Goal: Task Accomplishment & Management: Manage account settings

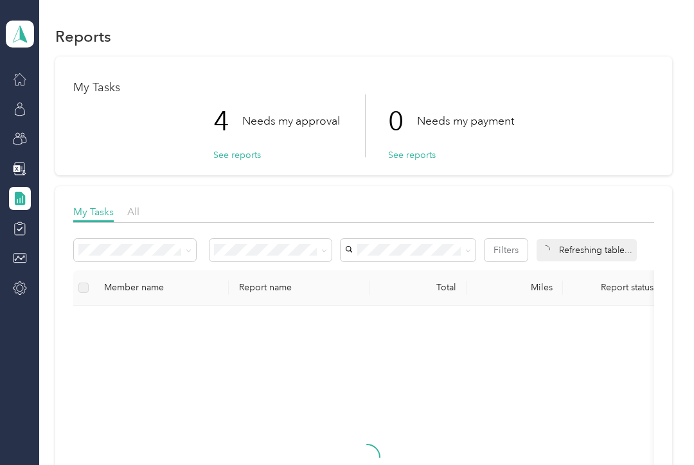
click at [222, 125] on p "4" at bounding box center [227, 121] width 29 height 54
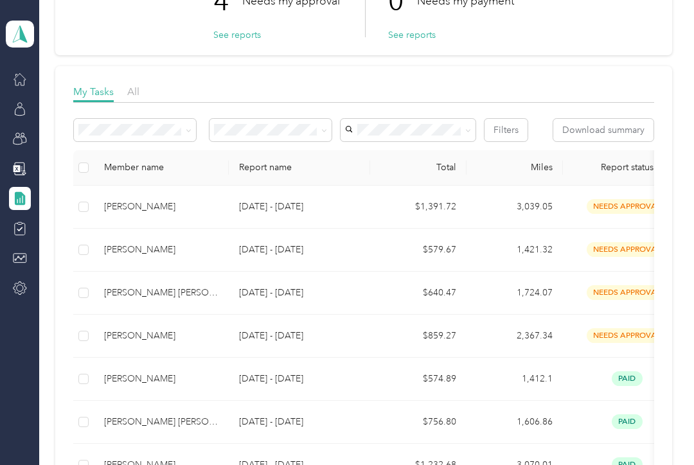
scroll to position [125, 0]
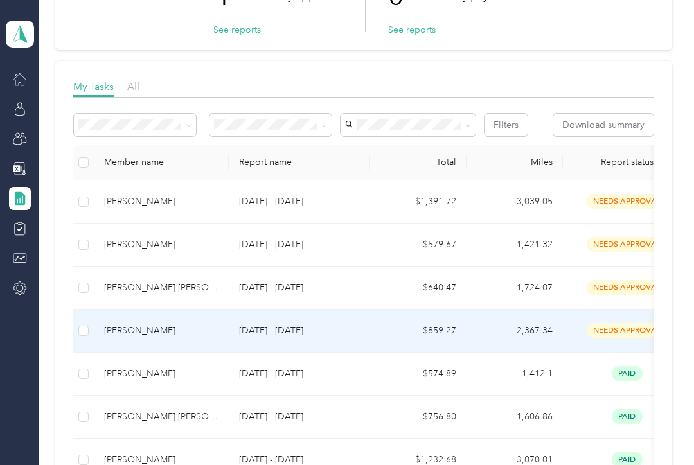
click at [633, 328] on span "needs approval" at bounding box center [627, 330] width 81 height 15
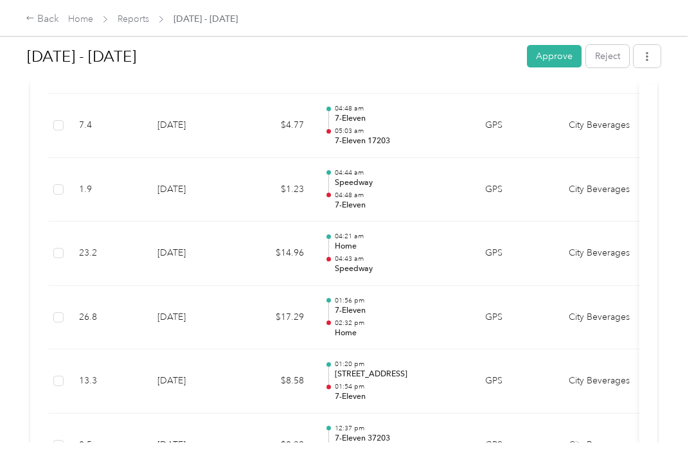
scroll to position [965, 0]
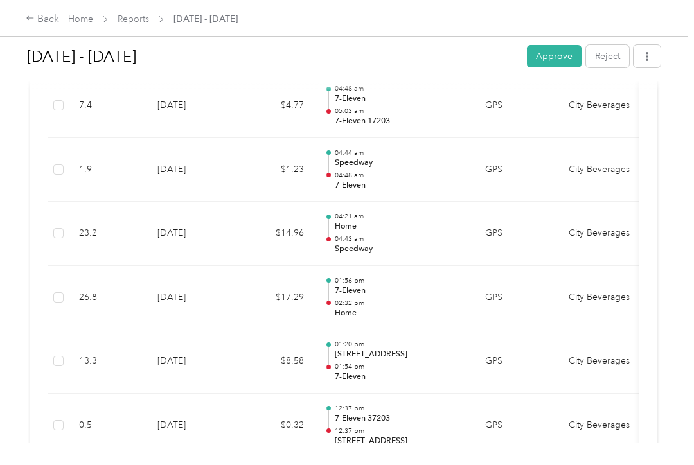
click at [617, 58] on button "Reject" at bounding box center [607, 56] width 43 height 22
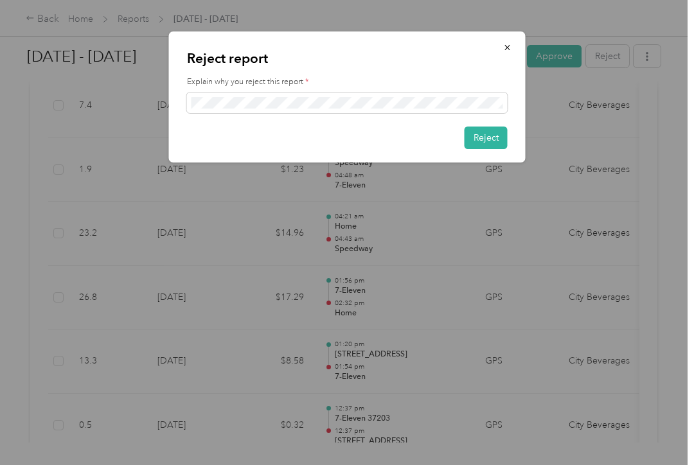
click at [494, 137] on button "Reject" at bounding box center [486, 138] width 43 height 22
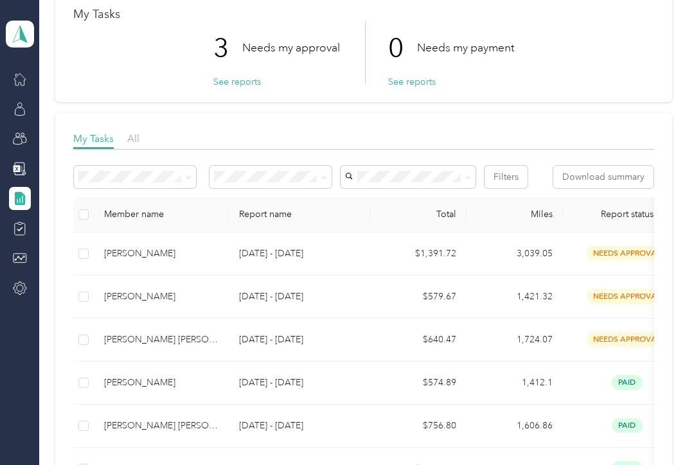
scroll to position [72, 0]
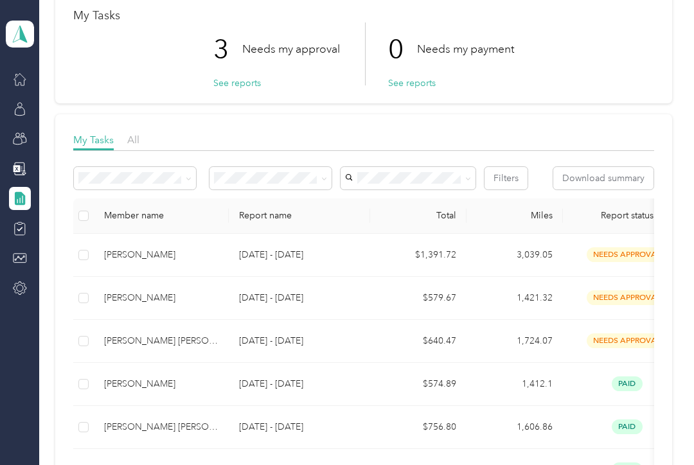
click at [170, 340] on div "[PERSON_NAME] [PERSON_NAME]" at bounding box center [161, 341] width 114 height 14
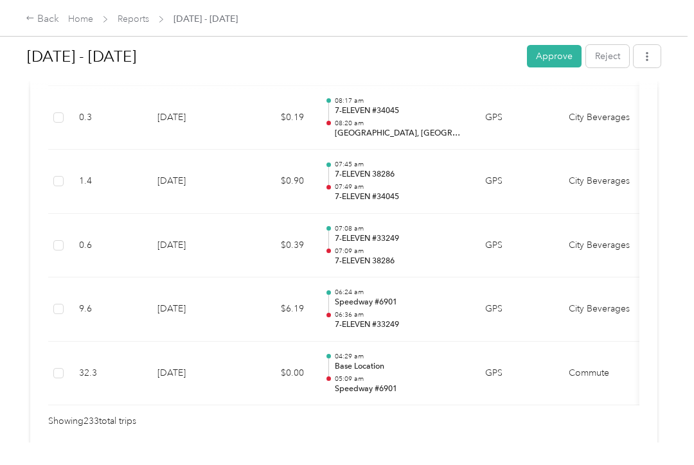
scroll to position [14957, 0]
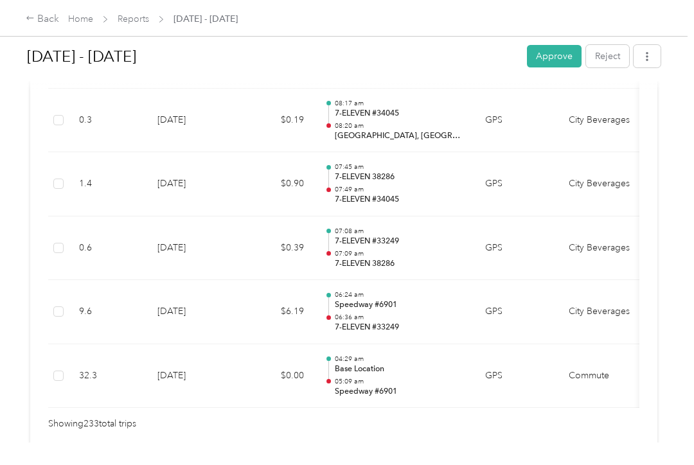
click at [569, 60] on button "Approve" at bounding box center [554, 56] width 55 height 22
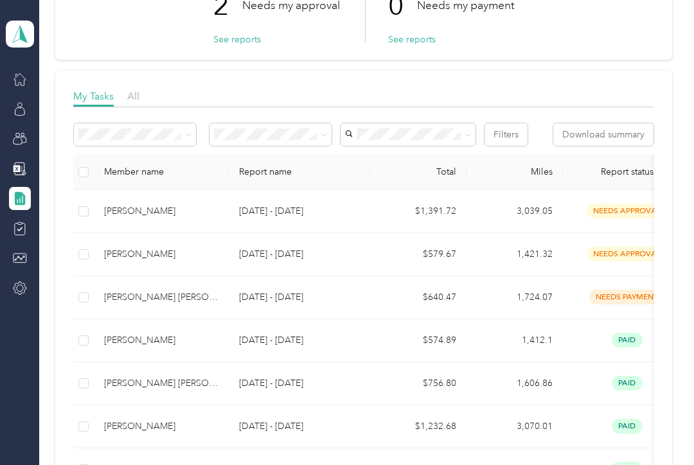
scroll to position [114, 0]
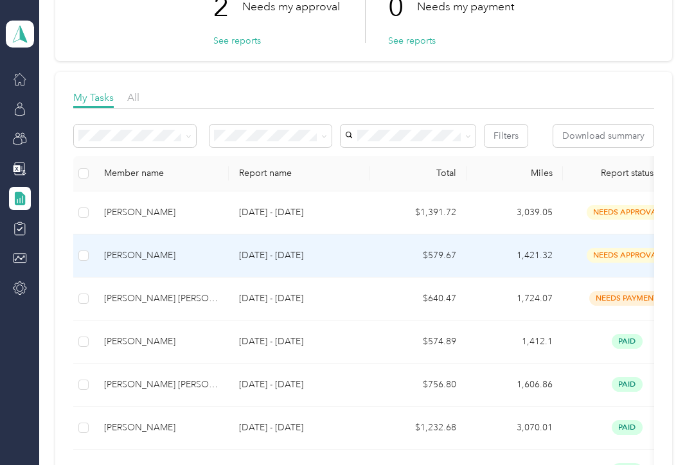
click at [180, 255] on div "[PERSON_NAME]" at bounding box center [161, 256] width 114 height 14
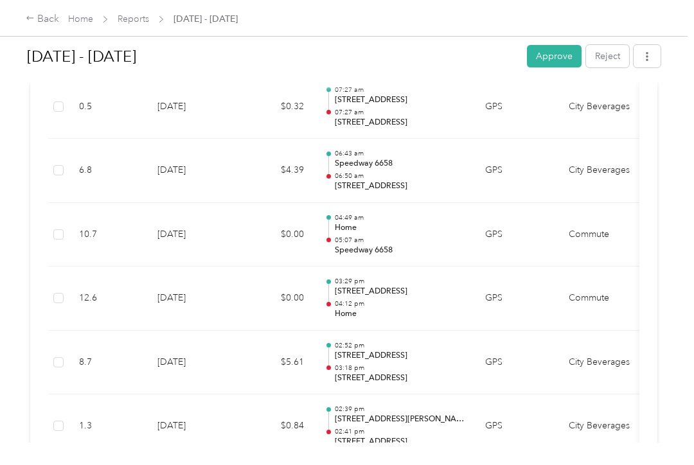
scroll to position [6413, 0]
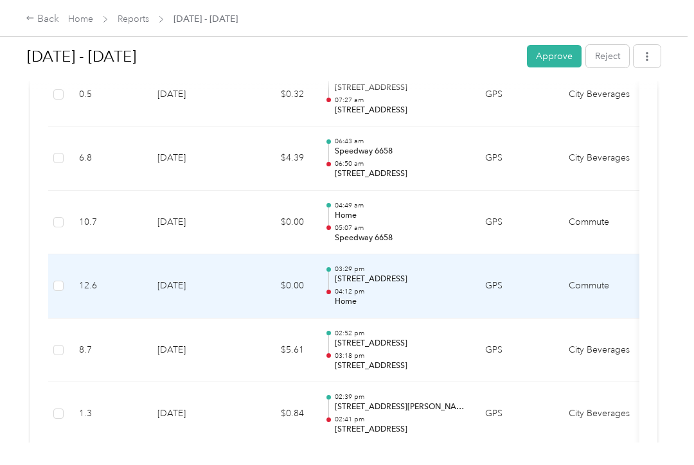
click at [626, 255] on td "Commute" at bounding box center [607, 287] width 96 height 64
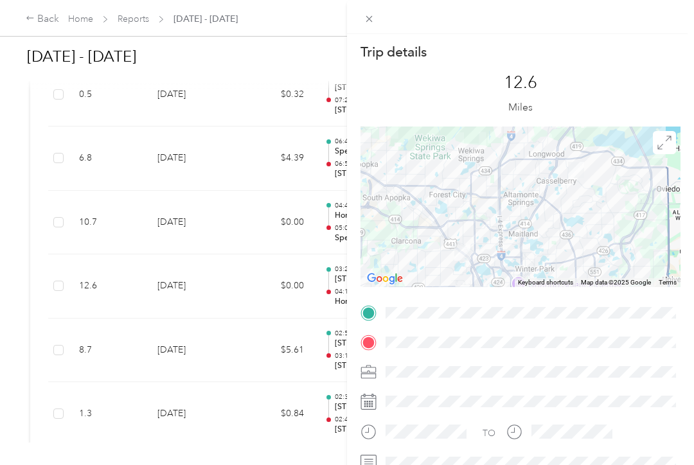
click at [256, 217] on div "Trip details This trip cannot be edited because it is either under review, appr…" at bounding box center [347, 232] width 694 height 465
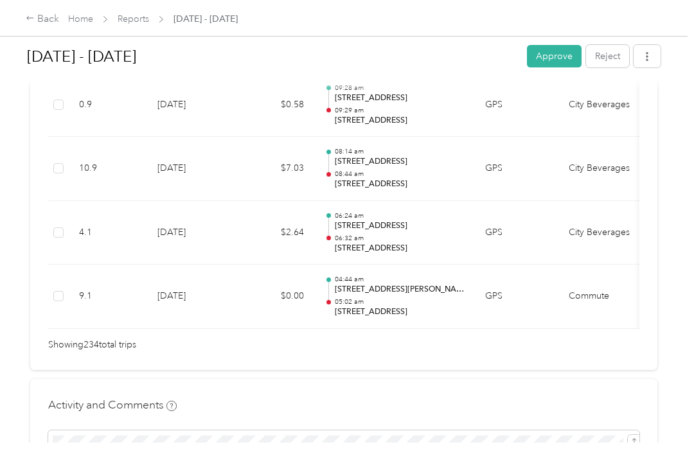
scroll to position [15101, 0]
click at [569, 54] on button "Approve" at bounding box center [554, 56] width 55 height 22
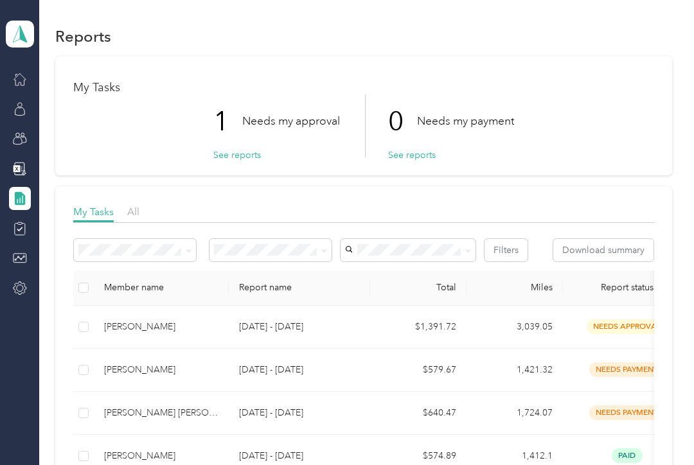
click at [148, 323] on div "[PERSON_NAME]" at bounding box center [161, 327] width 114 height 14
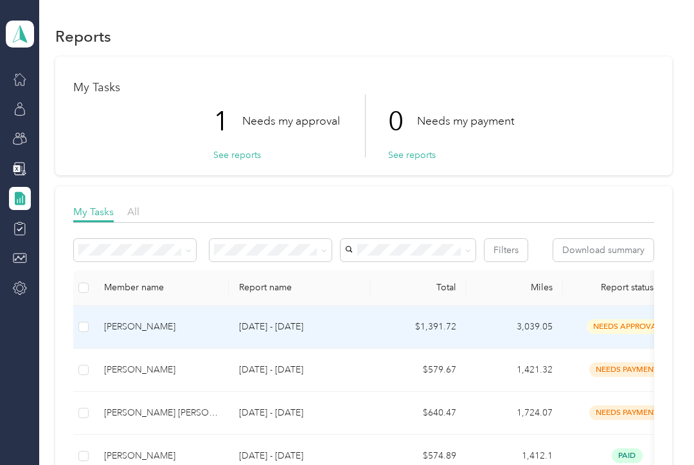
click at [250, 323] on p "[DATE] - [DATE]" at bounding box center [299, 327] width 121 height 14
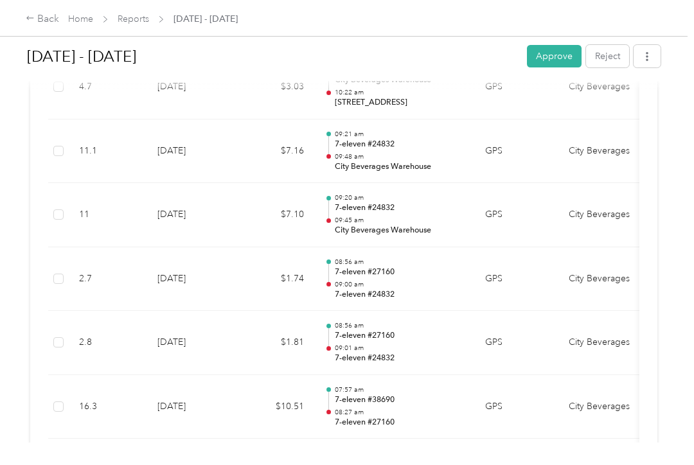
scroll to position [3544, 0]
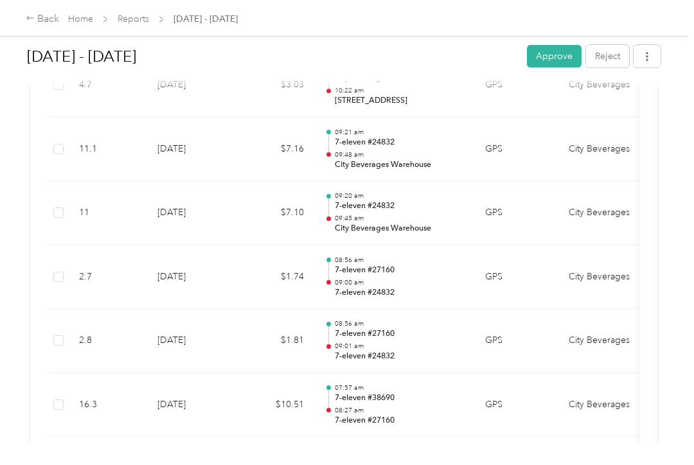
click at [322, 373] on td "07:57 am 7-eleven #38690 08:27 am 7-eleven #27160" at bounding box center [394, 405] width 161 height 64
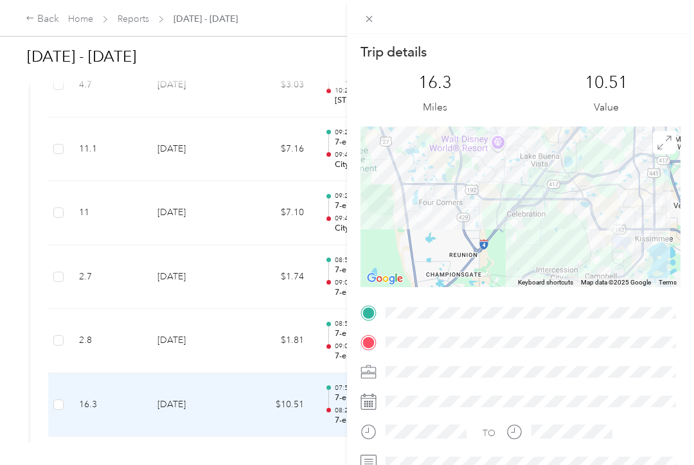
click at [264, 231] on div "Trip details This trip cannot be edited because it is either under review, appr…" at bounding box center [347, 232] width 694 height 465
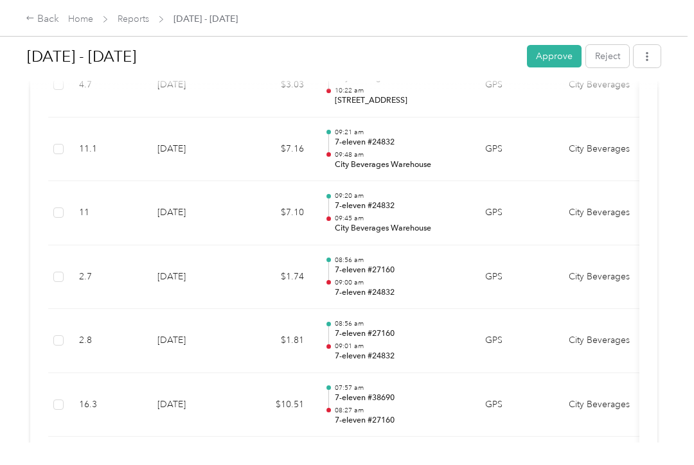
click at [260, 258] on div "Trip details This trip cannot be edited because it is either under review, appr…" at bounding box center [347, 232] width 694 height 465
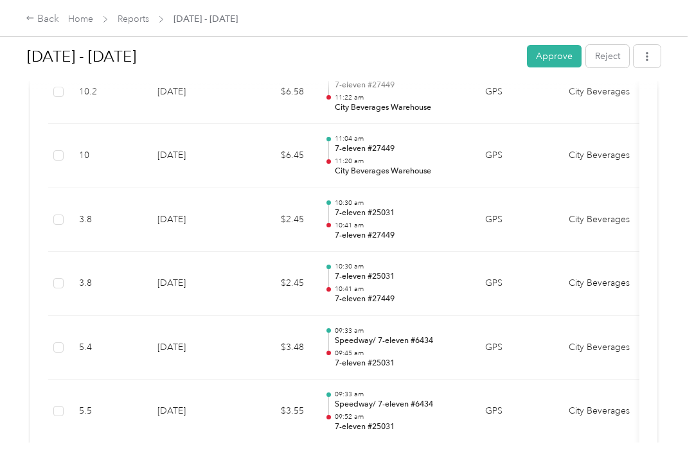
scroll to position [2321, 0]
click at [610, 55] on button "Reject" at bounding box center [607, 56] width 43 height 22
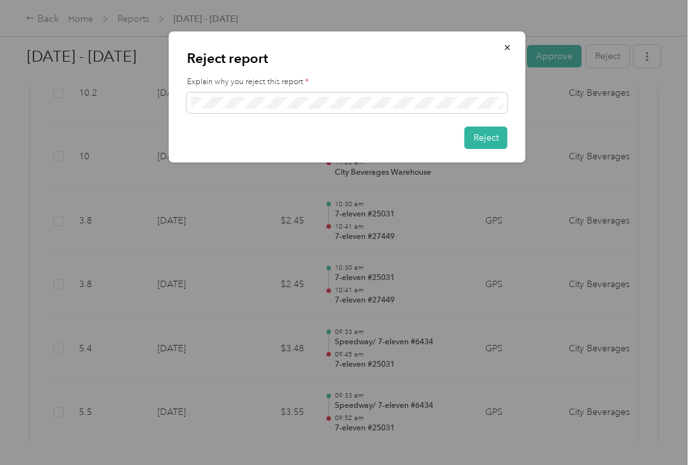
click at [488, 143] on button "Reject" at bounding box center [486, 138] width 43 height 22
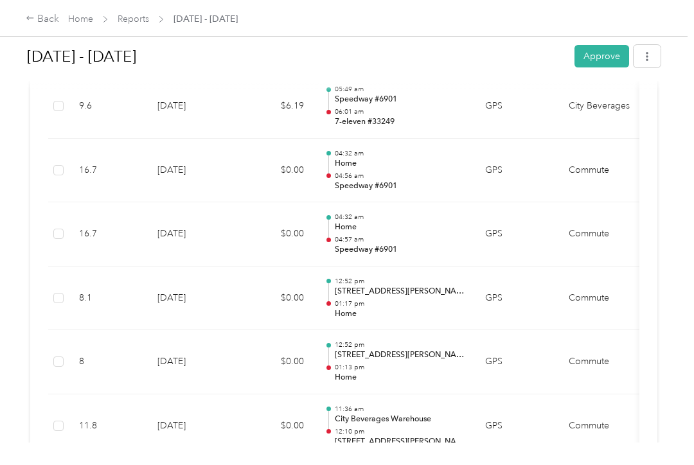
scroll to position [1859, 0]
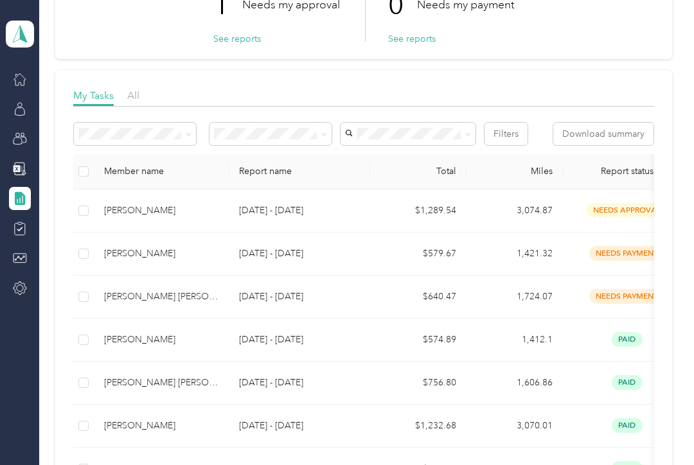
scroll to position [118, 0]
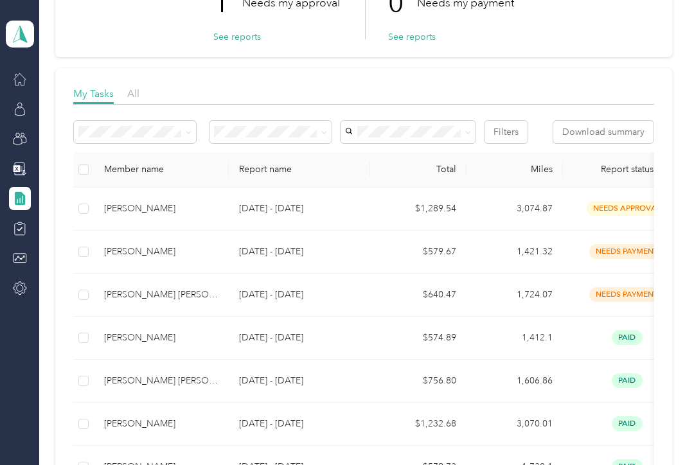
click at [416, 204] on td "$1,289.54" at bounding box center [418, 209] width 96 height 43
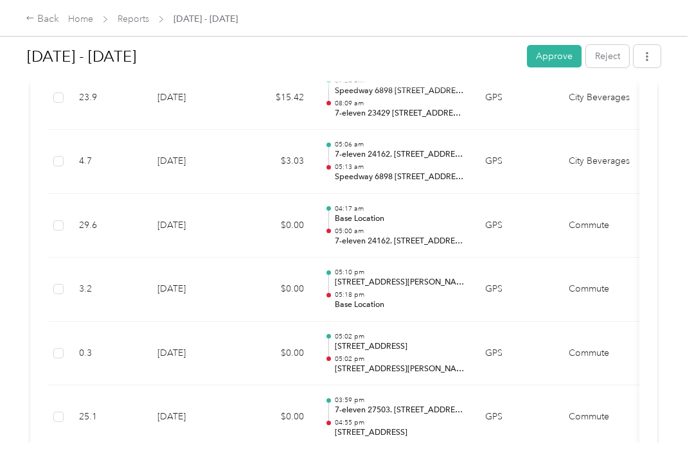
scroll to position [4359, 0]
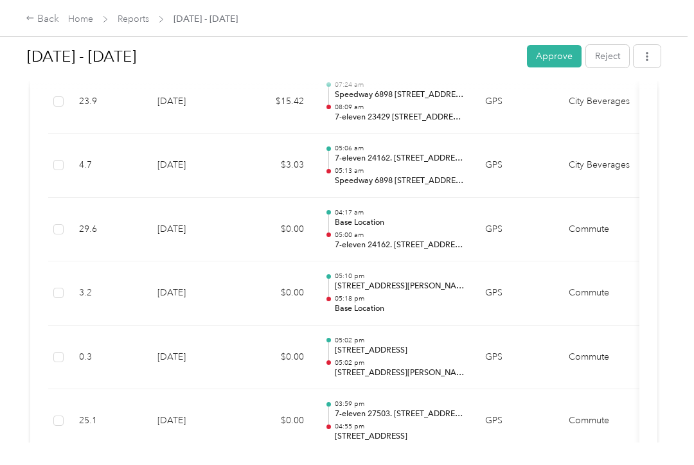
click at [64, 262] on td at bounding box center [58, 294] width 21 height 64
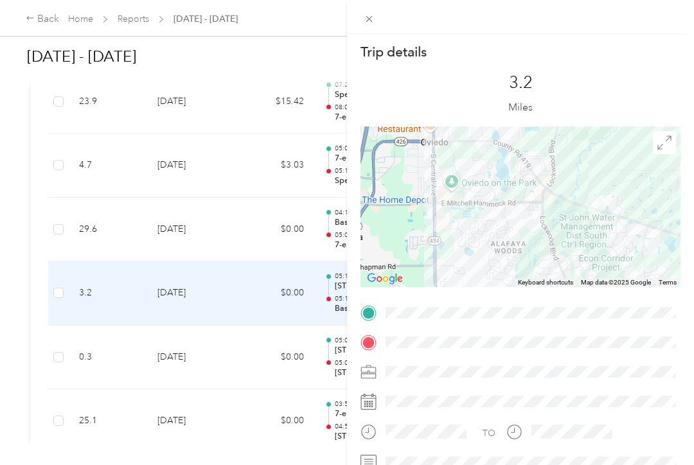
click at [109, 273] on div "Trip details This trip cannot be edited because it is either under review, appr…" at bounding box center [347, 232] width 694 height 465
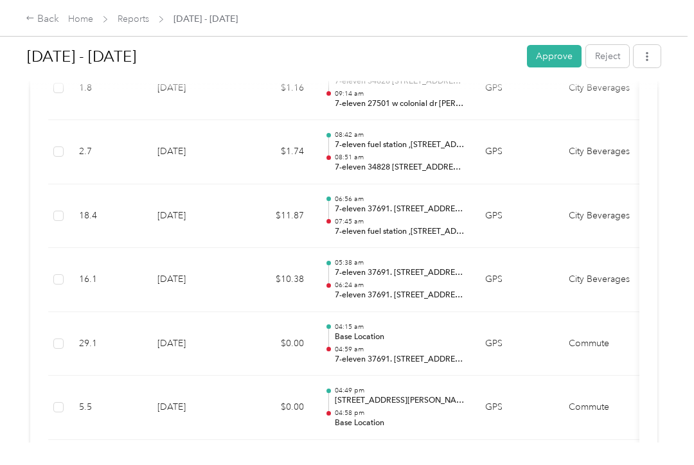
scroll to position [12688, 0]
click at [627, 375] on td "Commute" at bounding box center [607, 407] width 96 height 64
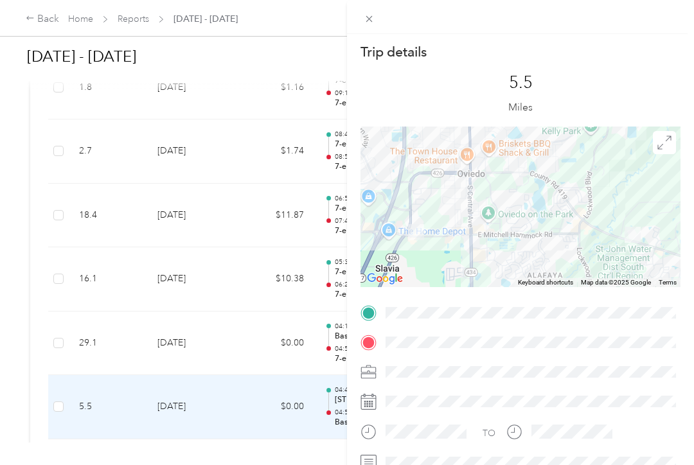
click at [255, 292] on div "Trip details This trip cannot be edited because it is either under review, appr…" at bounding box center [347, 232] width 694 height 465
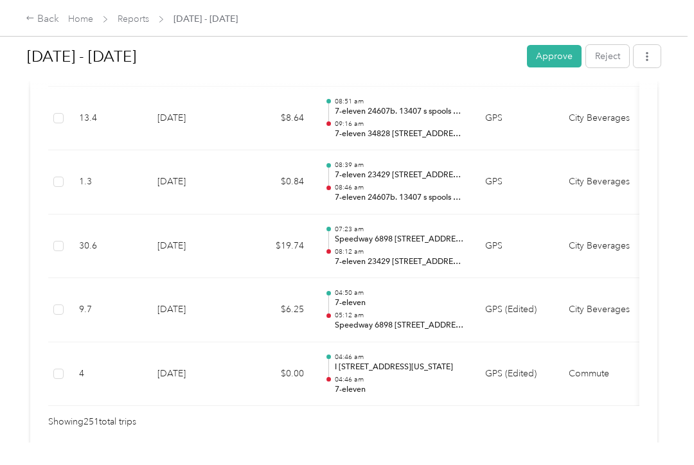
scroll to position [16107, 0]
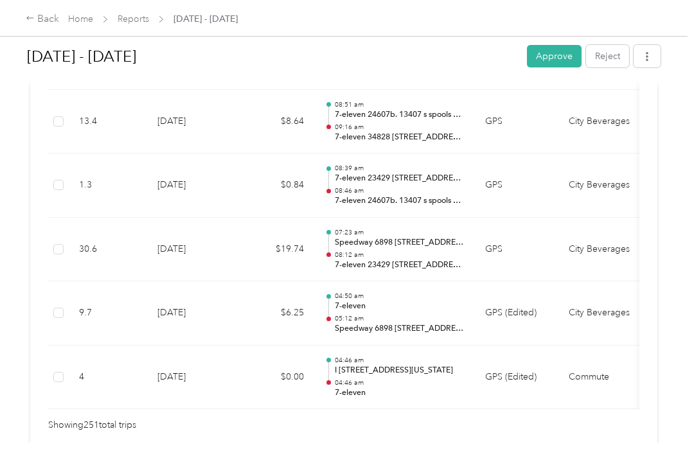
click at [562, 59] on button "Approve" at bounding box center [554, 56] width 55 height 22
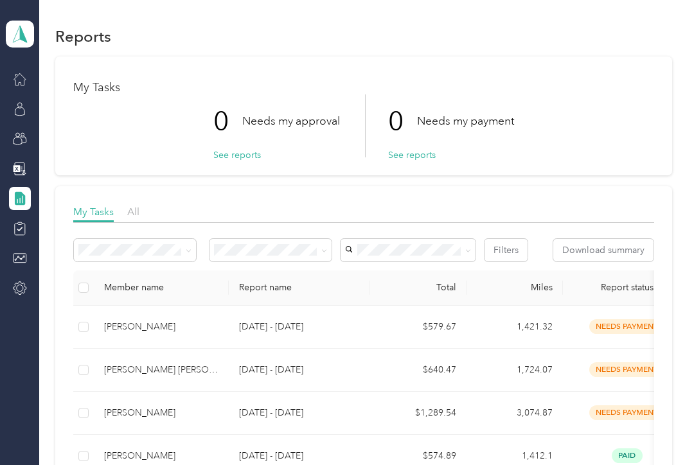
click at [131, 211] on span "All" at bounding box center [133, 212] width 12 height 12
click at [21, 136] on icon at bounding box center [20, 139] width 14 height 14
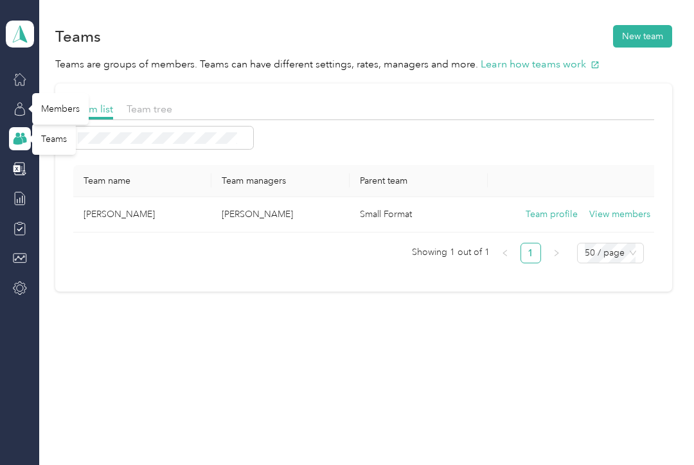
click at [49, 108] on div "Members" at bounding box center [60, 108] width 57 height 31
click at [19, 111] on icon at bounding box center [20, 109] width 14 height 14
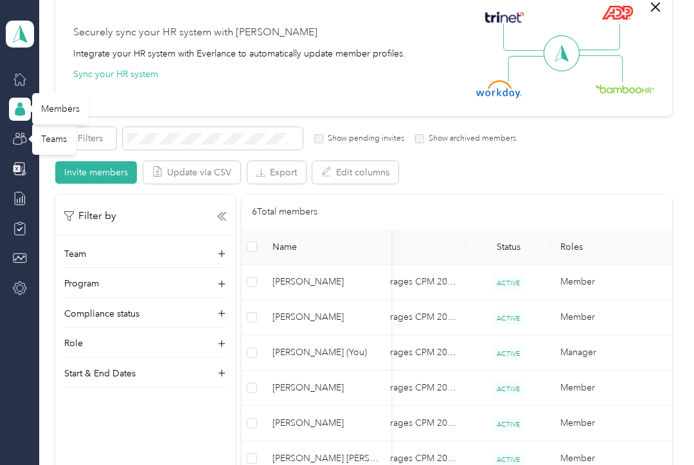
scroll to position [112, 0]
click at [78, 314] on p "Compliance status" at bounding box center [101, 314] width 75 height 13
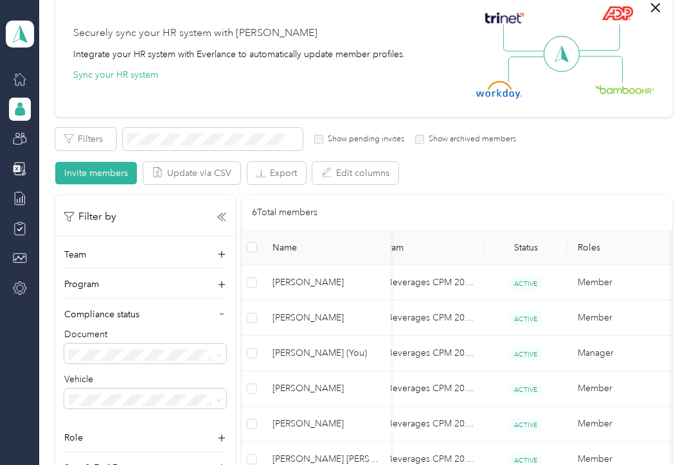
scroll to position [0, 0]
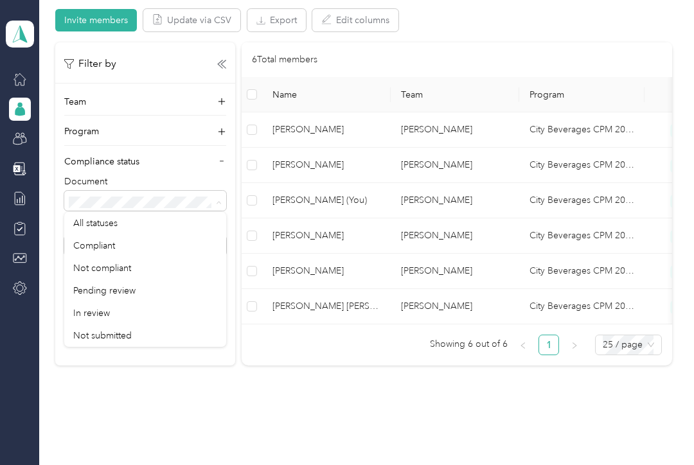
click at [83, 244] on span "Compliant" at bounding box center [94, 245] width 42 height 11
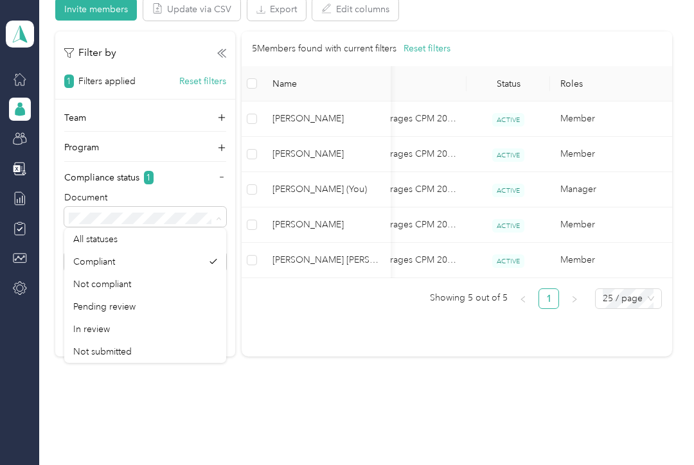
click at [99, 280] on span "Not compliant" at bounding box center [102, 284] width 58 height 11
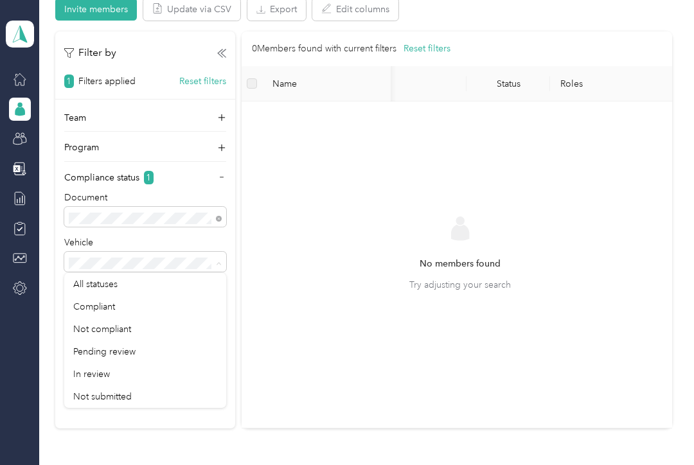
click at [98, 301] on span "Compliant" at bounding box center [94, 306] width 42 height 11
click at [78, 240] on p "Vehicle" at bounding box center [145, 242] width 162 height 13
click at [88, 239] on span "All statuses" at bounding box center [95, 239] width 44 height 11
click at [91, 307] on span "Compliant" at bounding box center [94, 306] width 42 height 11
click at [89, 282] on span "All statuses" at bounding box center [95, 284] width 44 height 11
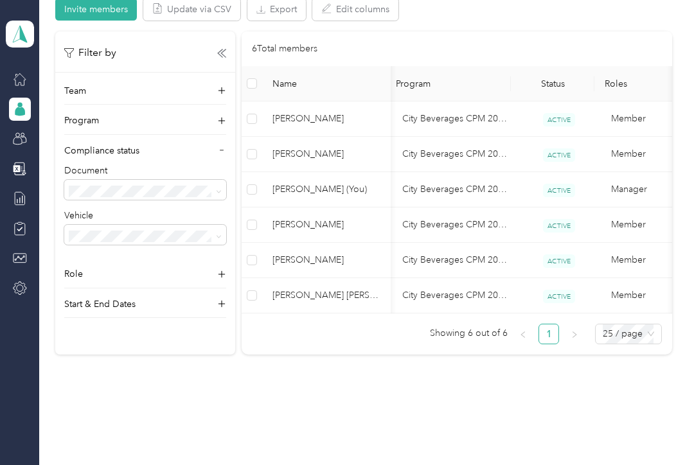
scroll to position [0, 90]
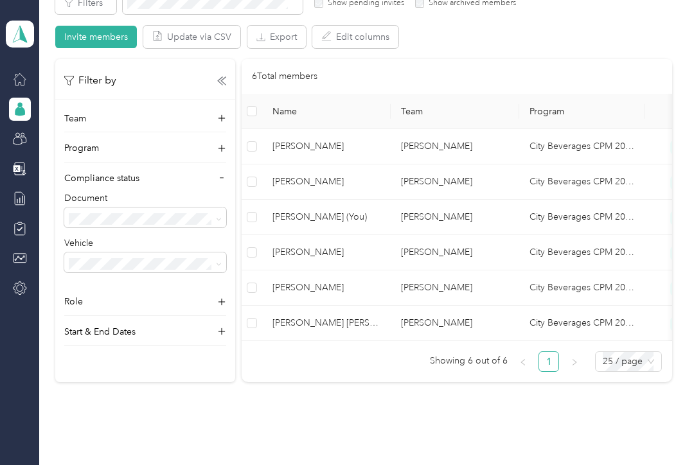
click at [213, 174] on div "Compliance status" at bounding box center [145, 182] width 162 height 21
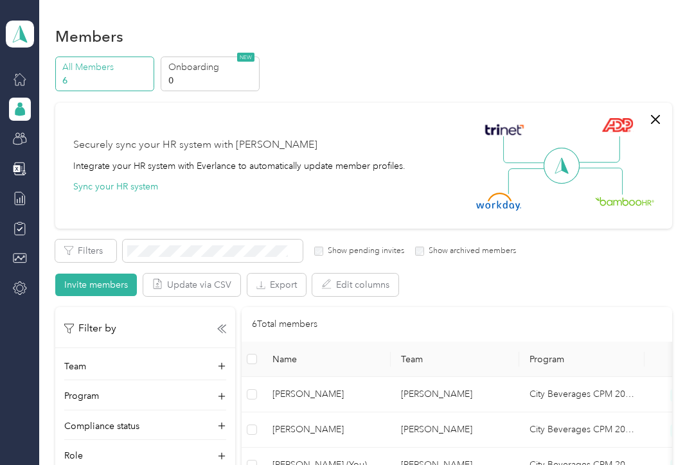
click at [82, 73] on p "All Members" at bounding box center [105, 66] width 87 height 13
click at [51, 202] on div "Reports" at bounding box center [56, 198] width 49 height 31
click at [21, 202] on icon at bounding box center [20, 199] width 14 height 14
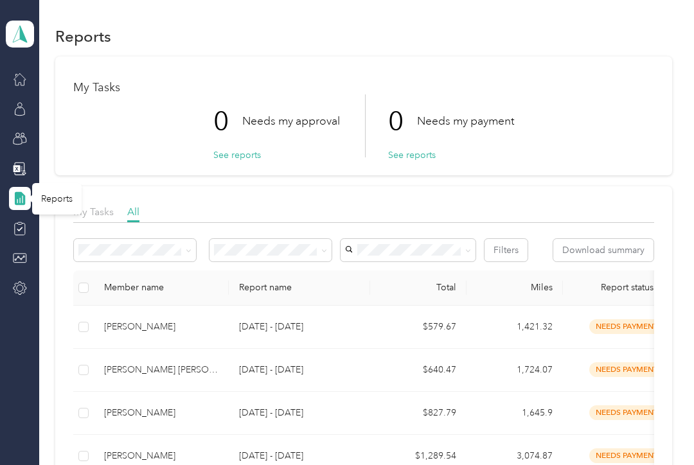
click at [566, 72] on div "My Tasks 0 Needs my approval See reports 0 Needs my payment See reports" at bounding box center [363, 116] width 617 height 119
click at [53, 229] on div "Compliance" at bounding box center [65, 228] width 67 height 31
click at [21, 232] on icon at bounding box center [20, 229] width 14 height 14
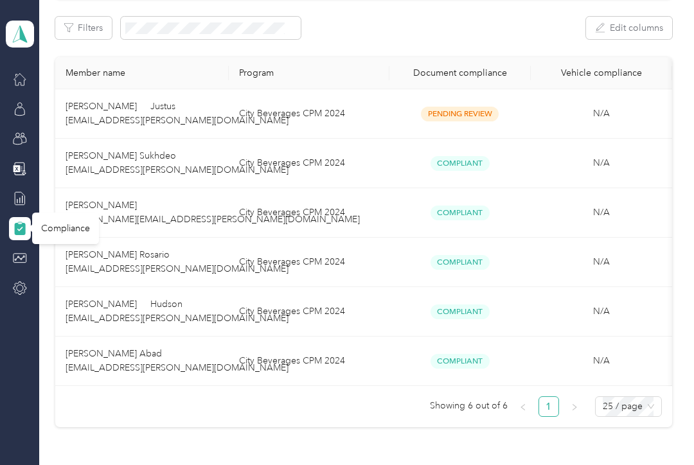
click at [5, 371] on aside "[PERSON_NAME] Team dashboard" at bounding box center [19, 232] width 39 height 465
click at [48, 208] on div "Reports" at bounding box center [56, 198] width 49 height 31
click at [44, 192] on div "Reports" at bounding box center [56, 198] width 49 height 31
click at [10, 198] on div at bounding box center [20, 198] width 22 height 23
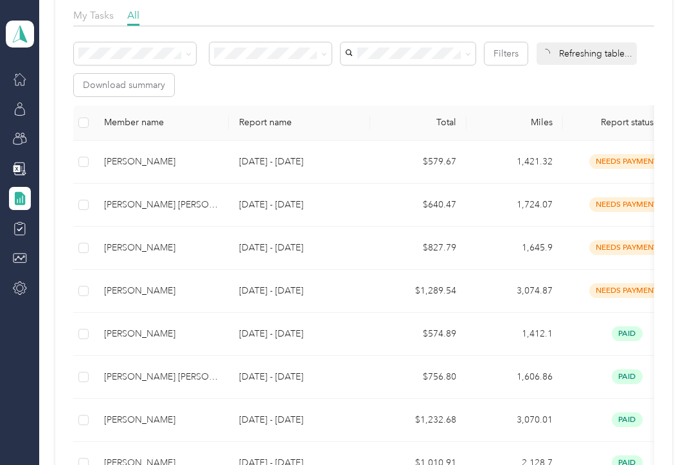
click at [13, 202] on icon at bounding box center [20, 199] width 14 height 14
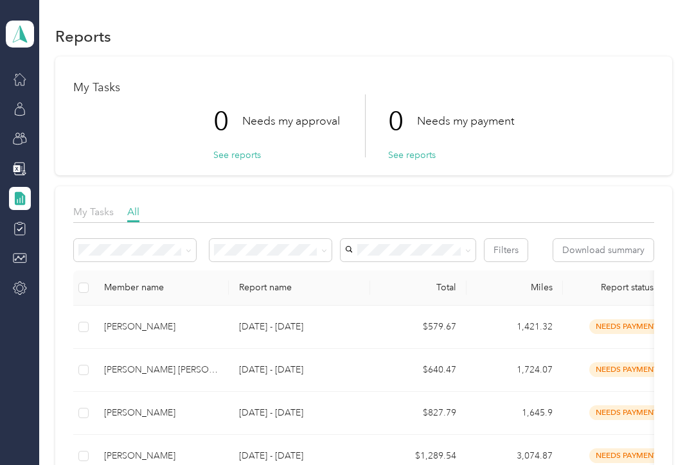
click at [658, 298] on th "Report status" at bounding box center [627, 288] width 129 height 35
